Goal: Find contact information: Find contact information

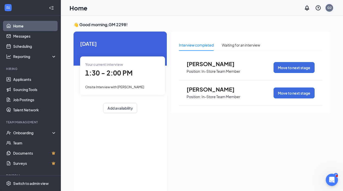
click at [329, 5] on div "G2" at bounding box center [330, 8] width 8 height 8
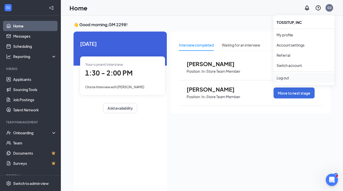
click at [285, 76] on div "Log out" at bounding box center [304, 77] width 55 height 5
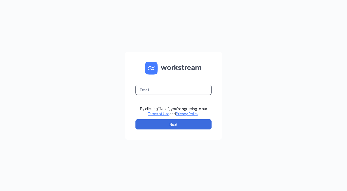
click at [183, 86] on input "text" at bounding box center [174, 90] width 76 height 10
type input "jj3229fl@outlook.com"
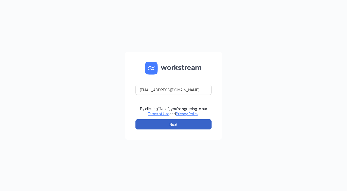
click at [176, 119] on button "Next" at bounding box center [174, 124] width 76 height 10
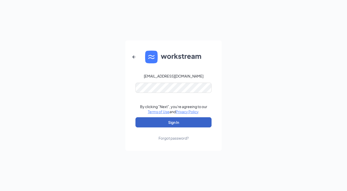
click at [193, 122] on button "Sign In" at bounding box center [174, 122] width 76 height 10
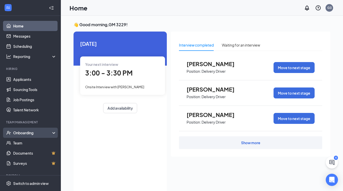
click at [37, 132] on div "Onboarding" at bounding box center [32, 132] width 39 height 5
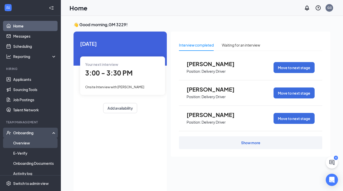
click at [35, 139] on link "Overview" at bounding box center [34, 143] width 43 height 10
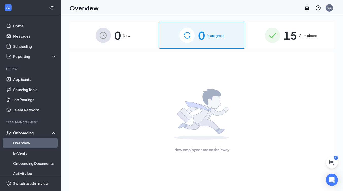
click at [303, 41] on div "15 Completed" at bounding box center [291, 35] width 87 height 27
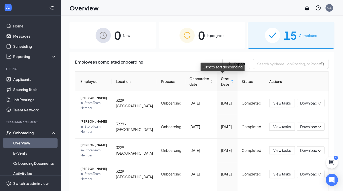
click at [224, 81] on span "Start Date" at bounding box center [225, 81] width 9 height 11
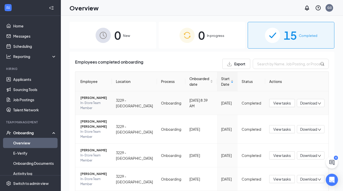
click at [98, 98] on span "[PERSON_NAME]" at bounding box center [93, 97] width 27 height 5
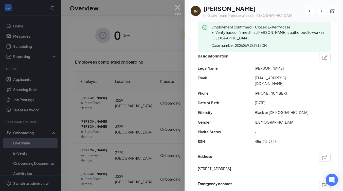
scroll to position [51, 0]
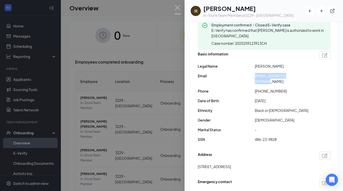
drag, startPoint x: 298, startPoint y: 76, endPoint x: 254, endPoint y: 77, distance: 43.7
click at [254, 77] on div "Email [EMAIL_ADDRESS][DOMAIN_NAME]" at bounding box center [264, 78] width 133 height 11
copy div "[EMAIL_ADDRESS][DOMAIN_NAME]"
